Goal: Check status: Check status

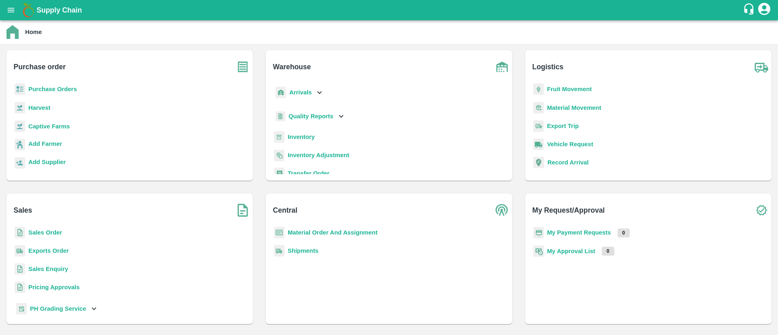
click at [62, 86] on b "Purchase Orders" at bounding box center [52, 89] width 49 height 6
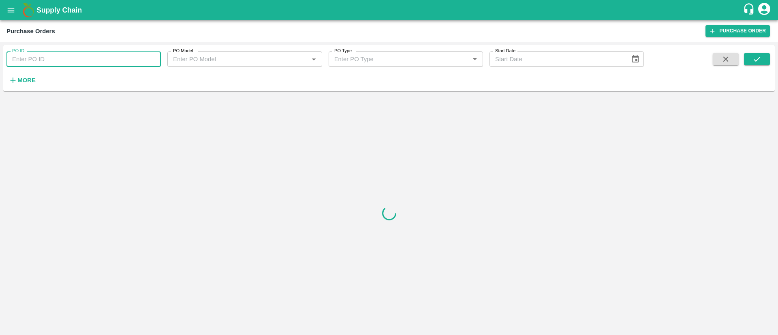
click at [77, 55] on input "PO ID" at bounding box center [83, 58] width 154 height 15
paste input "178222"
type input "178222"
click at [754, 62] on icon "submit" at bounding box center [756, 59] width 9 height 9
